Goal: Information Seeking & Learning: Find specific fact

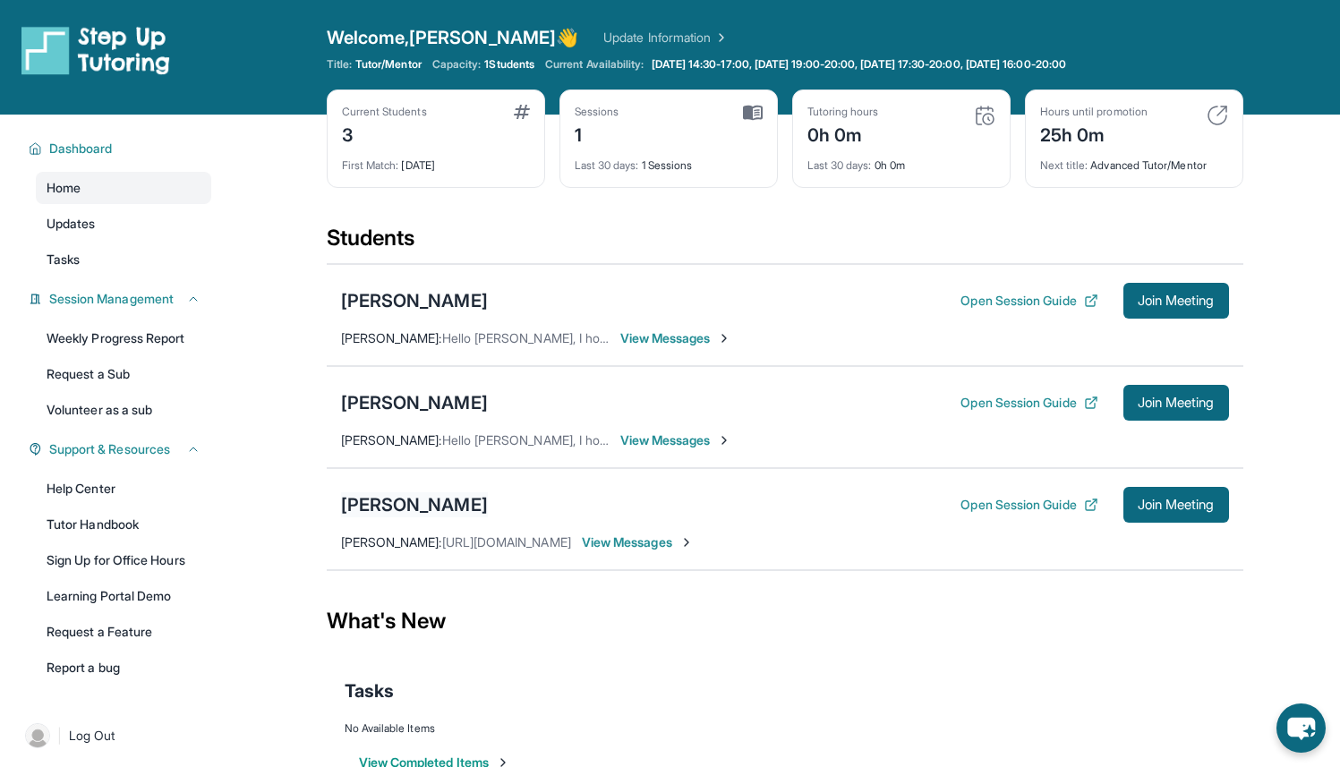
click at [430, 503] on div "[PERSON_NAME]" at bounding box center [414, 504] width 147 height 25
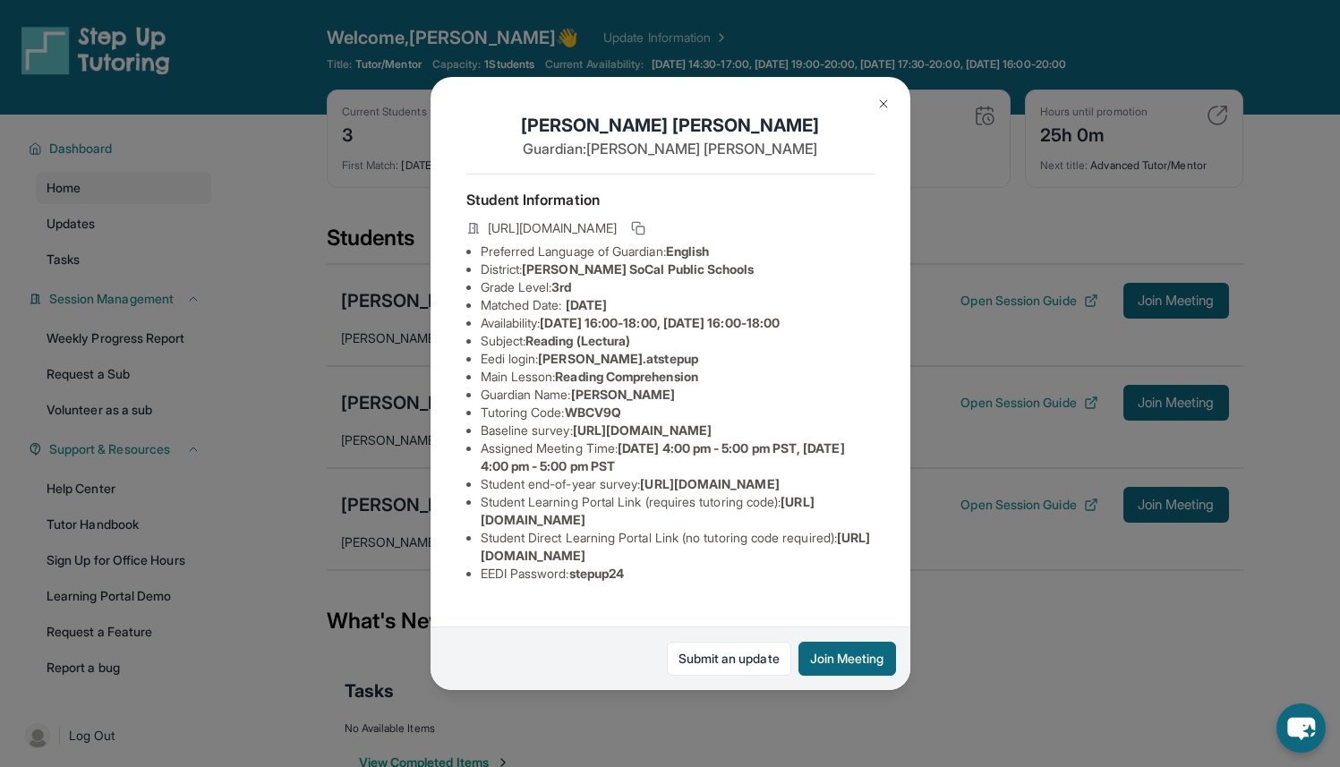
scroll to position [0, 655]
drag, startPoint x: 474, startPoint y: 462, endPoint x: 804, endPoint y: 503, distance: 333.0
click at [804, 503] on div "Matthew Vizcarra Guardian: Elizabeth Hernandez Student Information https://stud…" at bounding box center [671, 384] width 480 height 614
copy span "https://airtable.com/apprlfn8WjpjBUn2G/shrK0QR6AaNyG5psY?prefill_Type%20of%20Fo…"
click at [941, 503] on div "Matthew Vizcarra Guardian: Elizabeth Hernandez Student Information https://stud…" at bounding box center [670, 383] width 1340 height 767
